Goal: Transaction & Acquisition: Purchase product/service

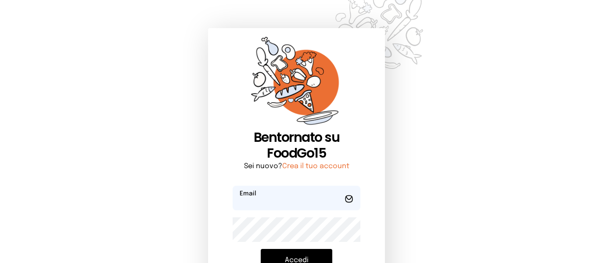
type input "**********"
click at [316, 257] on button "Accedi" at bounding box center [297, 260] width 72 height 23
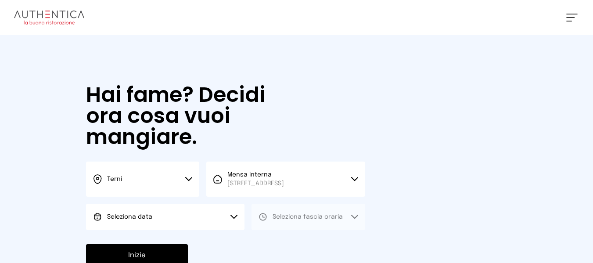
click at [166, 228] on button "Seleziona data" at bounding box center [165, 217] width 159 height 26
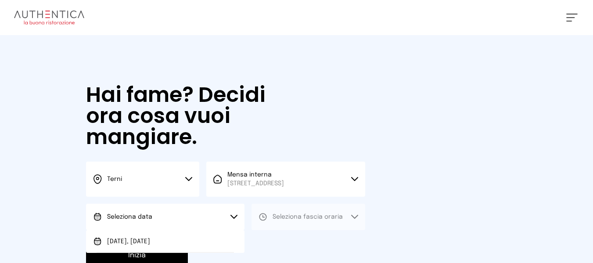
click at [171, 253] on button "Inizia" at bounding box center [137, 255] width 102 height 23
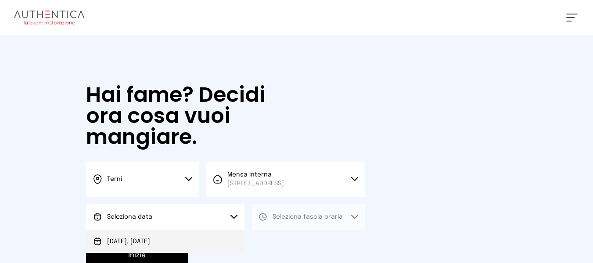
click at [207, 243] on li "[DATE], [DATE]" at bounding box center [165, 241] width 159 height 23
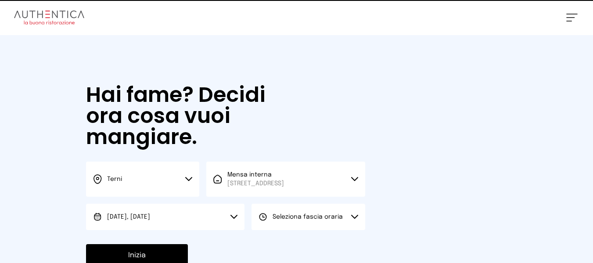
click at [295, 224] on button "Seleziona fascia oraria" at bounding box center [308, 217] width 113 height 26
drag, startPoint x: 282, startPoint y: 250, endPoint x: 281, endPoint y: 242, distance: 8.4
click at [282, 249] on li "Pranzo" at bounding box center [308, 241] width 113 height 23
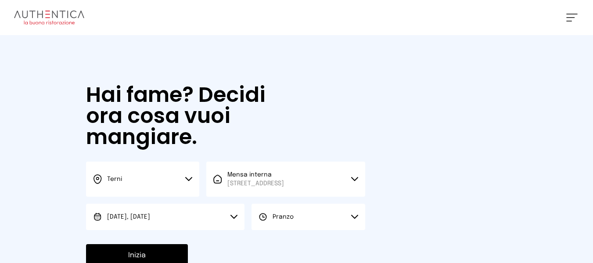
drag, startPoint x: 281, startPoint y: 242, endPoint x: 182, endPoint y: 257, distance: 99.9
click at [278, 243] on div "Hai fame? Decidi ora cosa vuoi mangiare. Terni Scegli la città [GEOGRAPHIC_DATA…" at bounding box center [225, 180] width 297 height 291
click at [170, 257] on button "Inizia" at bounding box center [137, 255] width 102 height 23
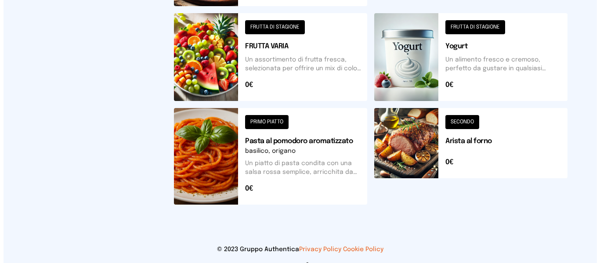
scroll to position [473, 0]
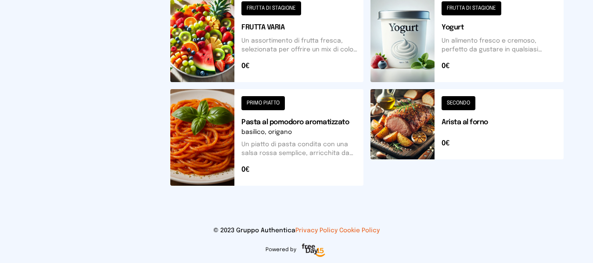
click at [348, 170] on button at bounding box center [266, 137] width 193 height 97
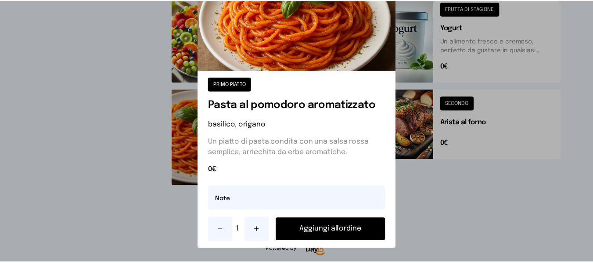
scroll to position [57, 0]
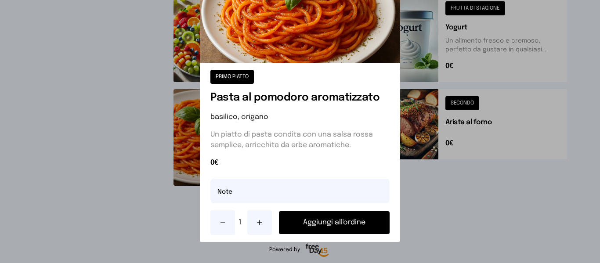
click at [367, 228] on button "Aggiungi all'ordine" at bounding box center [334, 222] width 110 height 23
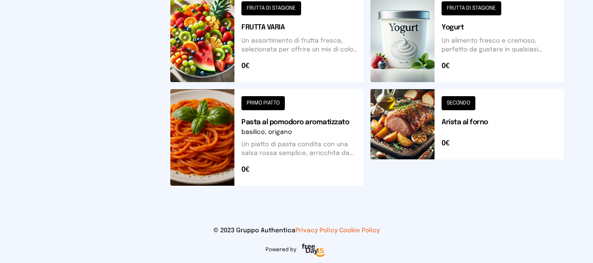
click at [409, 137] on button at bounding box center [467, 137] width 193 height 97
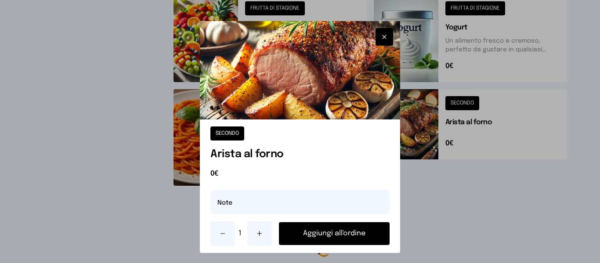
click at [366, 228] on button "Aggiungi all'ordine" at bounding box center [334, 233] width 110 height 23
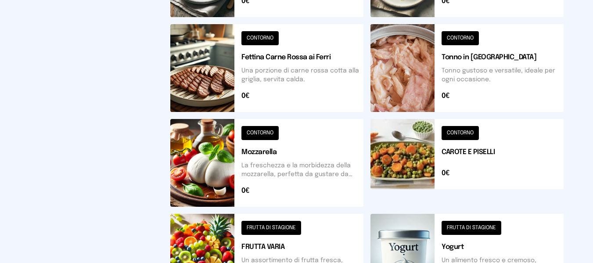
scroll to position [0, 0]
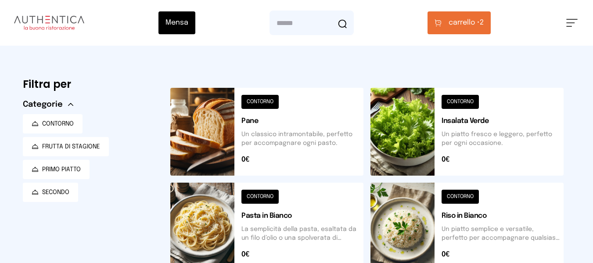
click at [454, 11] on div "Mensa Mensa interna - Viale dello Stadi... [DATE] ([GEOGRAPHIC_DATA]) [GEOGRAPH…" at bounding box center [296, 23] width 593 height 46
click at [454, 14] on button "carrello • 2" at bounding box center [459, 22] width 63 height 23
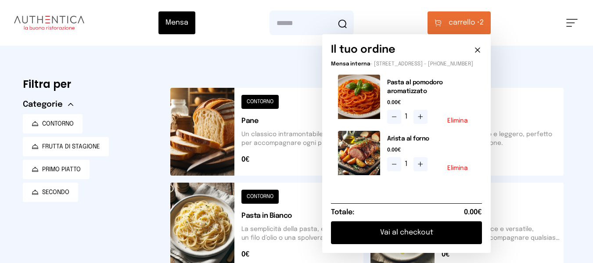
click at [426, 243] on button "Vai al checkout" at bounding box center [406, 232] width 151 height 23
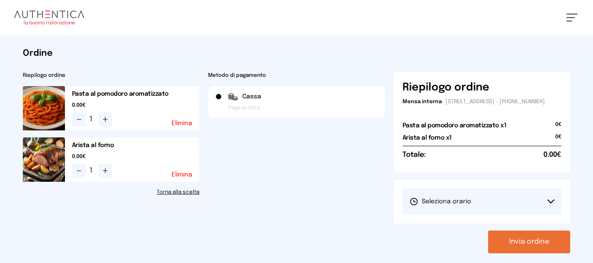
click at [460, 198] on button "Seleziona orario" at bounding box center [482, 201] width 159 height 26
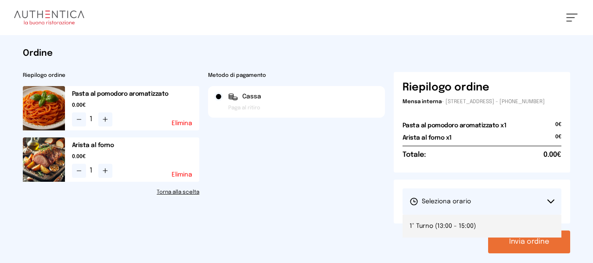
click at [465, 224] on li "1° Turno (13:00 - 15:00)" at bounding box center [482, 226] width 159 height 23
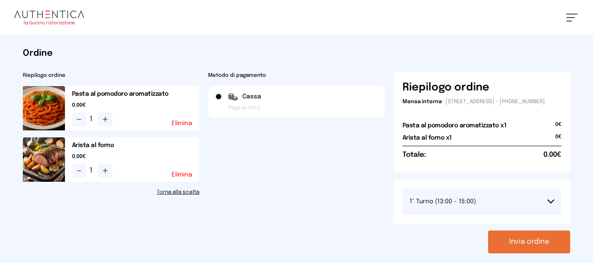
click at [520, 249] on button "Invia ordine" at bounding box center [529, 242] width 82 height 23
